Goal: Find specific page/section: Find specific page/section

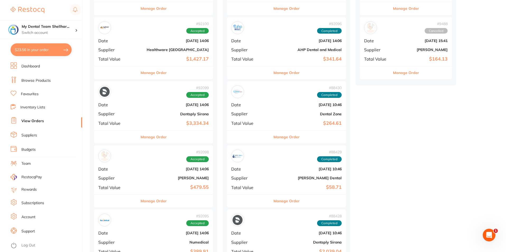
scroll to position [185, 0]
click at [33, 80] on link "Browse Products" at bounding box center [35, 80] width 29 height 5
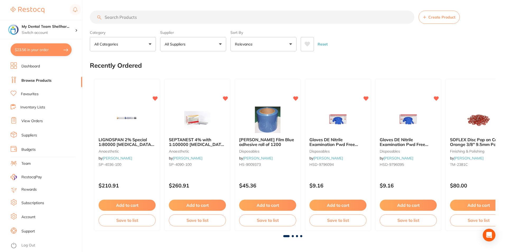
click at [131, 17] on input "search" at bounding box center [252, 17] width 325 height 13
paste input "3DBTRINJ200GR"
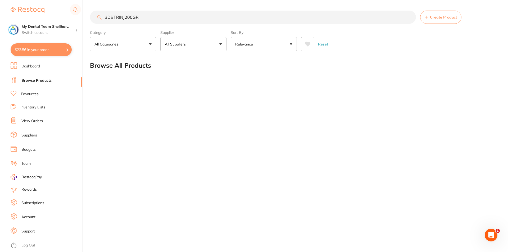
click at [277, 15] on input "3DBTRINJ200GR" at bounding box center [253, 17] width 326 height 13
type input "3DBTRINJ200GR"
click at [125, 14] on input "3DBTRINJ200GR" at bounding box center [253, 17] width 326 height 13
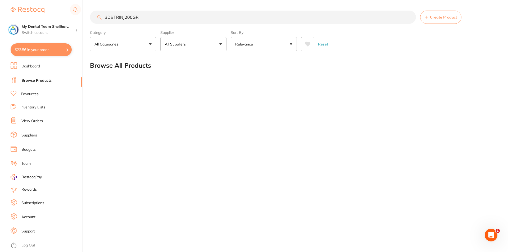
click at [215, 17] on input "3DBTRINJ200GR" at bounding box center [253, 17] width 326 height 13
